Goal: Task Accomplishment & Management: Manage account settings

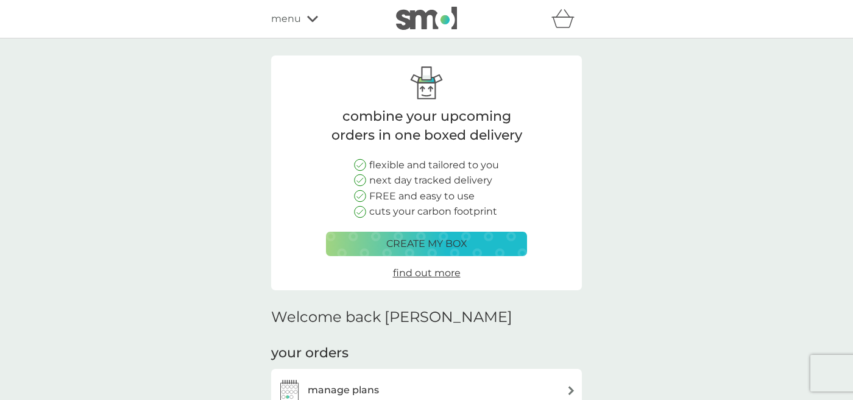
click at [569, 386] on img at bounding box center [571, 390] width 9 height 9
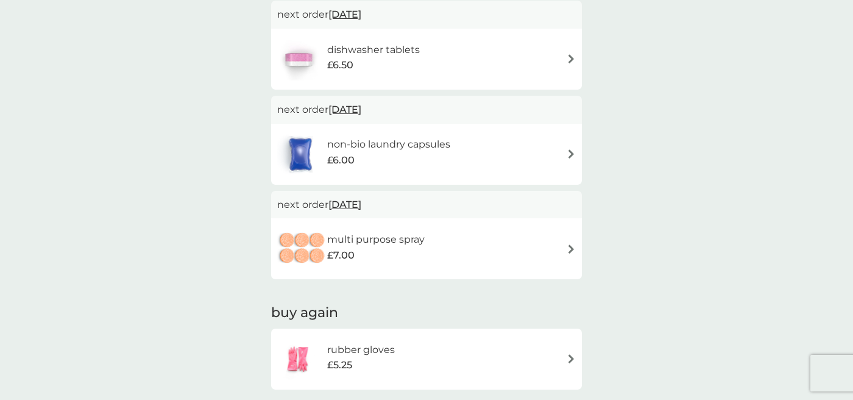
scroll to position [250, 0]
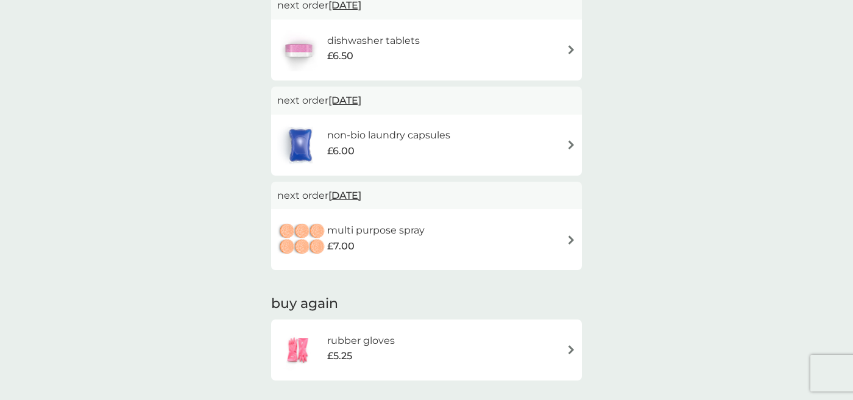
click at [569, 241] on img at bounding box center [571, 239] width 9 height 9
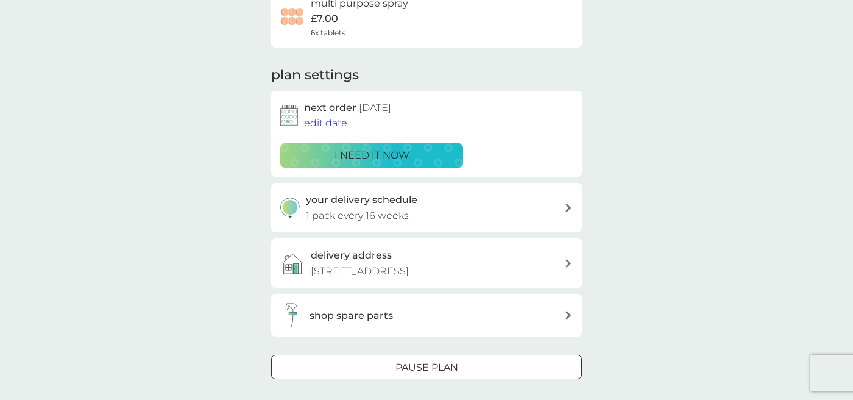
scroll to position [119, 0]
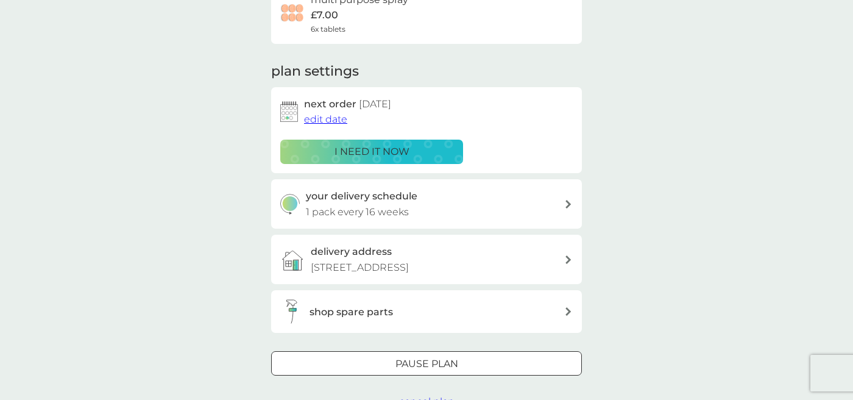
click at [568, 204] on icon at bounding box center [569, 204] width 6 height 9
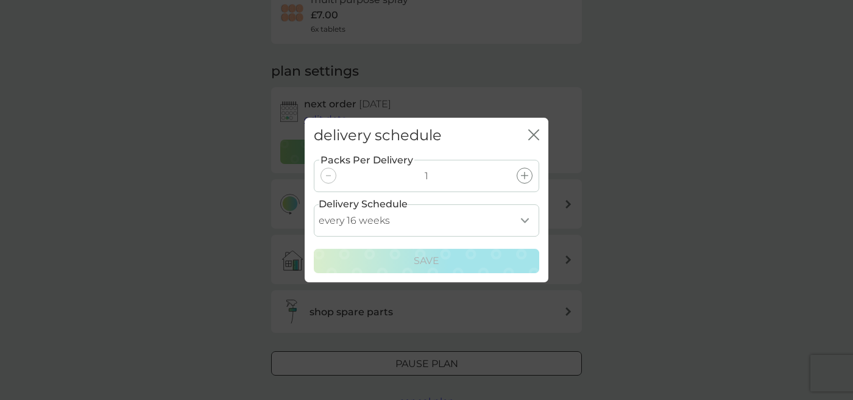
click at [314, 204] on select "every 1 week every 2 weeks every 3 weeks every 4 weeks every 5 weeks every 6 we…" at bounding box center [426, 220] width 225 height 32
select select "245"
click option "every 35 weeks" at bounding box center [0, 0] width 0 height 0
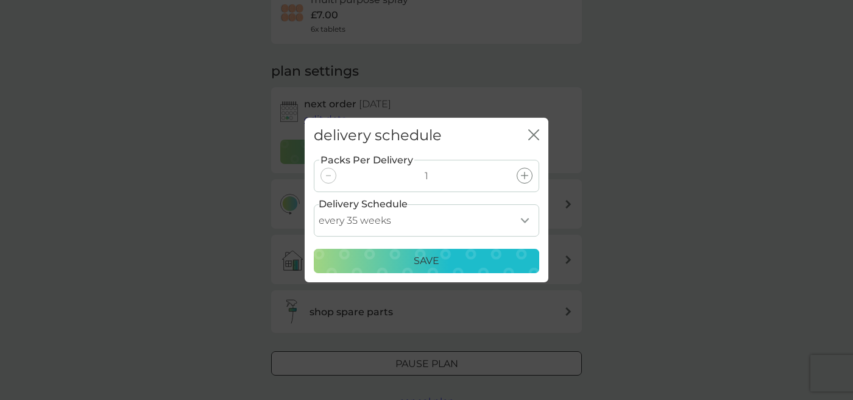
click at [536, 134] on icon "close" at bounding box center [533, 134] width 11 height 11
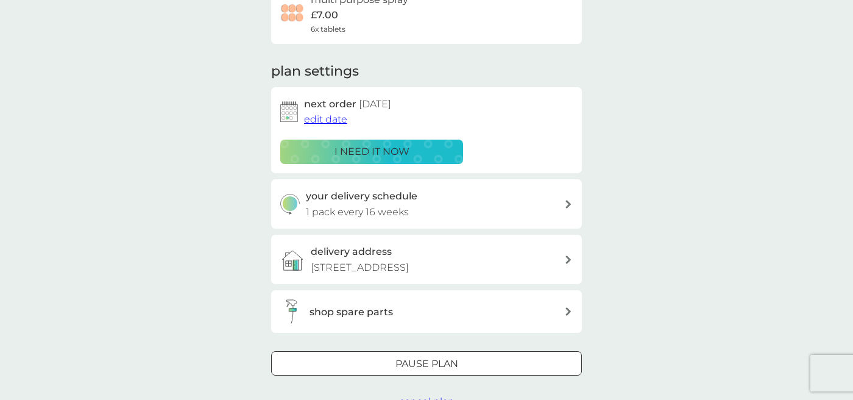
click at [400, 360] on p "Pause plan" at bounding box center [427, 364] width 63 height 16
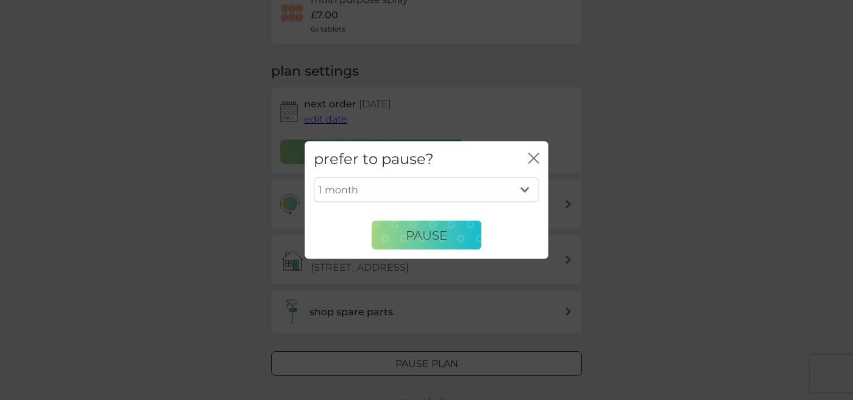
select select "6"
click option "6 months" at bounding box center [0, 0] width 0 height 0
click at [437, 239] on span "Pause" at bounding box center [426, 234] width 41 height 15
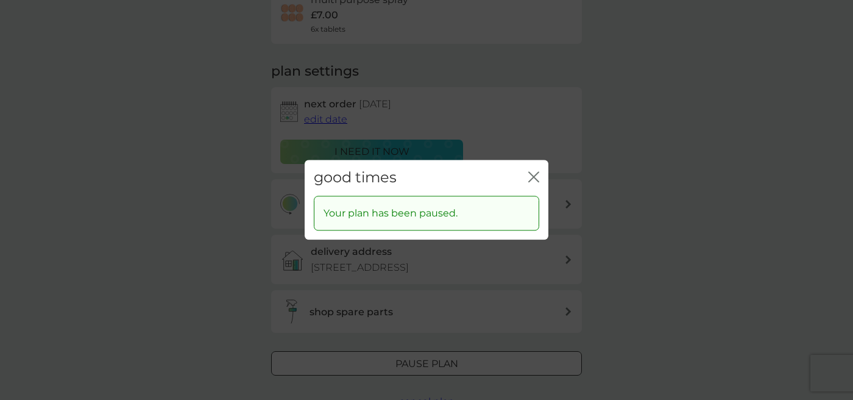
click at [534, 176] on icon "close" at bounding box center [536, 177] width 5 height 10
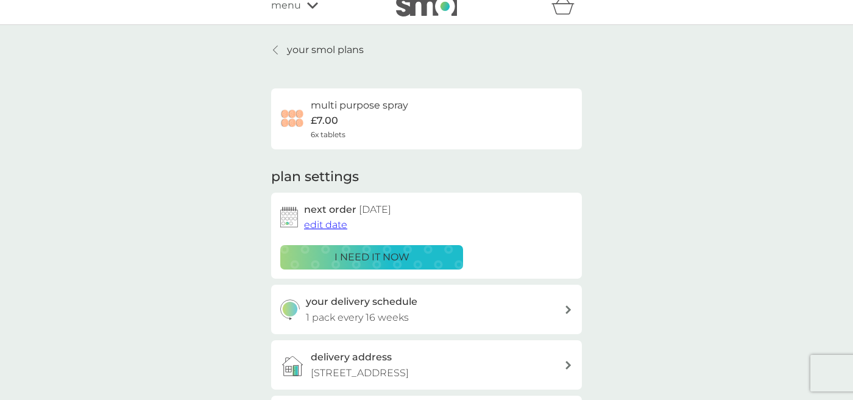
scroll to position [0, 0]
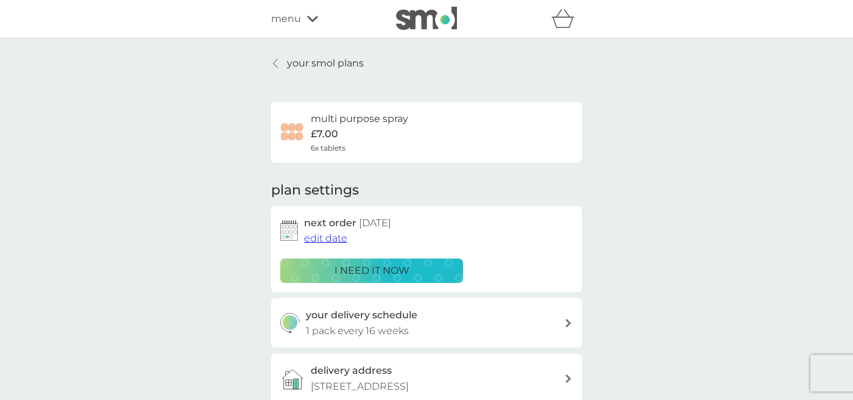
click at [322, 62] on p "your smol plans" at bounding box center [325, 63] width 77 height 16
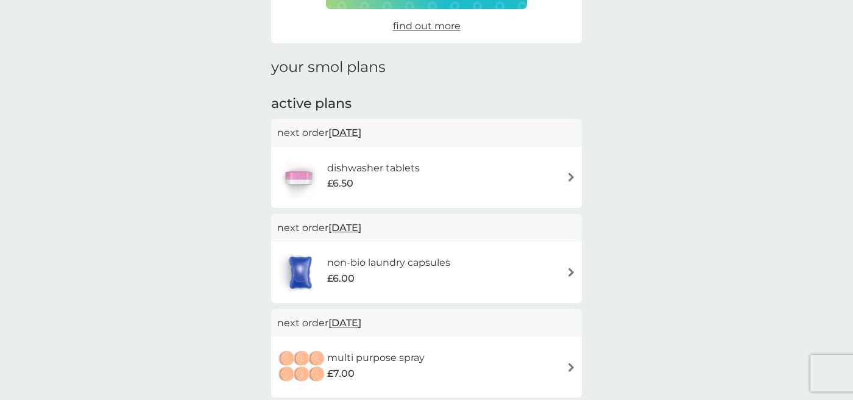
scroll to position [149, 0]
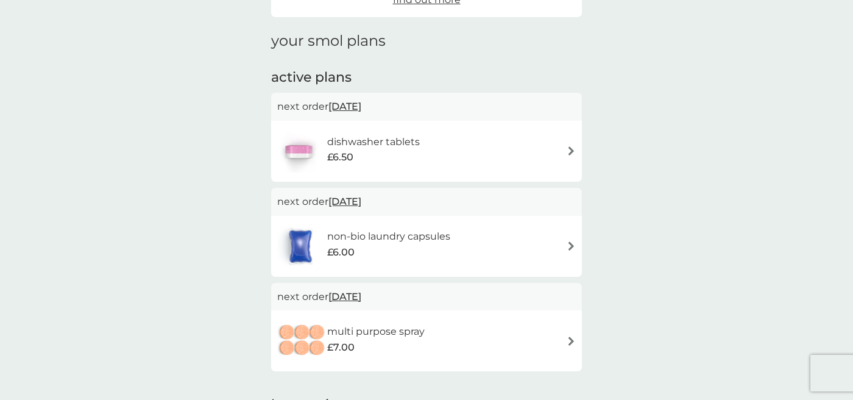
click at [572, 152] on img at bounding box center [571, 150] width 9 height 9
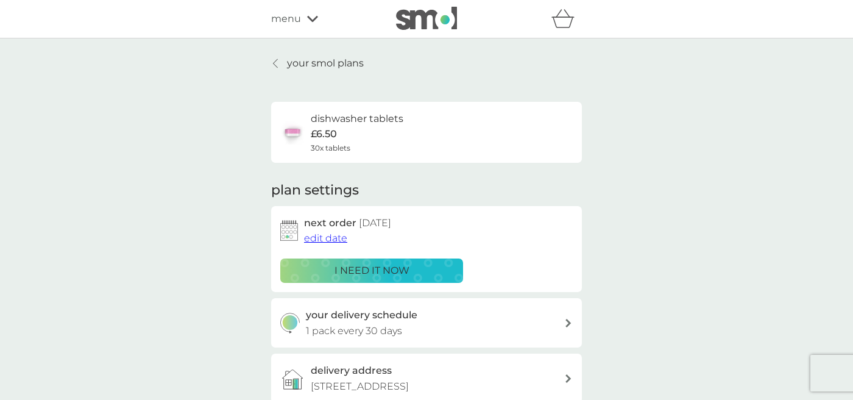
click at [566, 324] on icon at bounding box center [569, 323] width 6 height 9
select select "28"
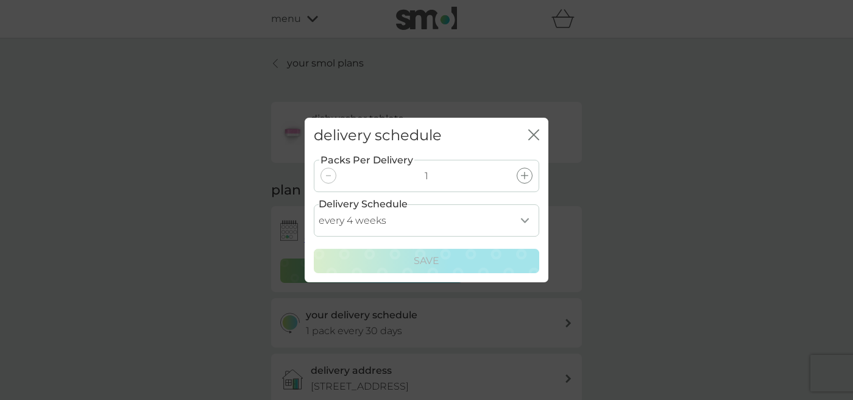
click at [314, 204] on select "every 1 week every 2 weeks every 3 weeks every 4 weeks every 5 weeks every 6 we…" at bounding box center [426, 220] width 225 height 32
click option "every 4 weeks" at bounding box center [0, 0] width 0 height 0
click at [645, 210] on div "delivery schedule close Packs Per Delivery 1 Delivery Schedule every 1 week eve…" at bounding box center [426, 200] width 853 height 400
